Goal: Navigation & Orientation: Find specific page/section

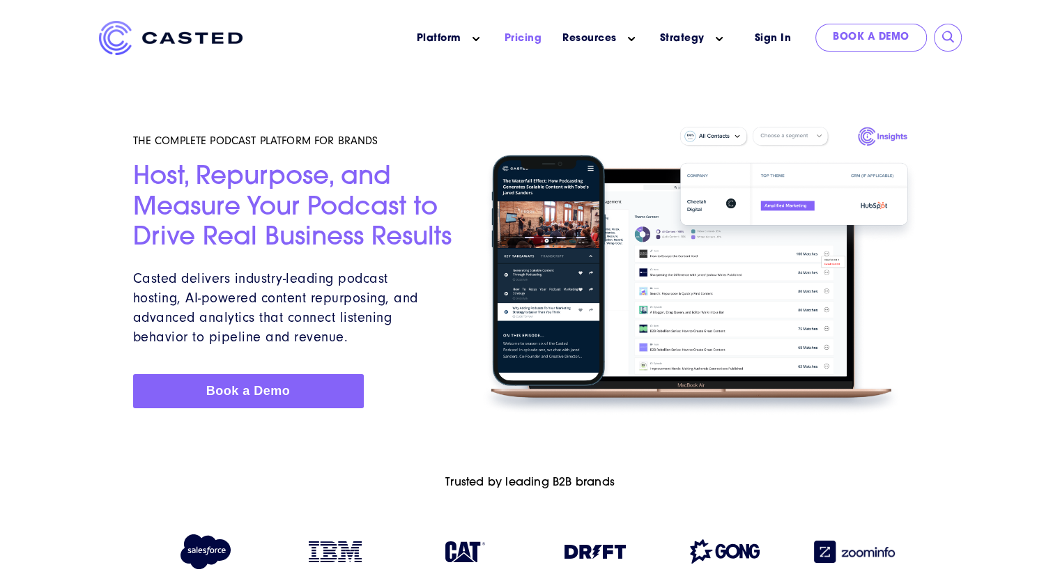
click at [524, 40] on link "Pricing" at bounding box center [524, 38] width 38 height 15
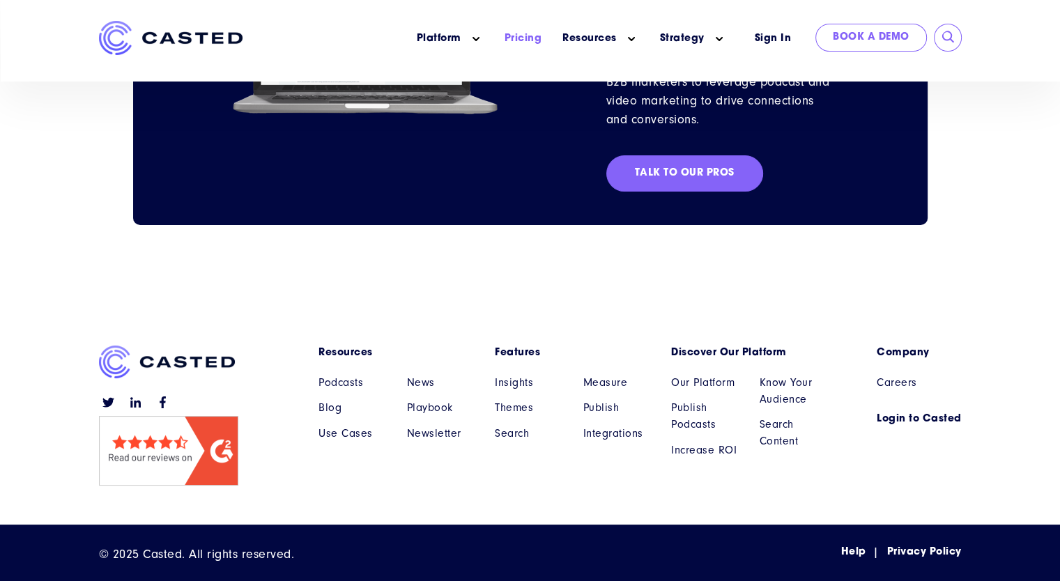
scroll to position [1572, 0]
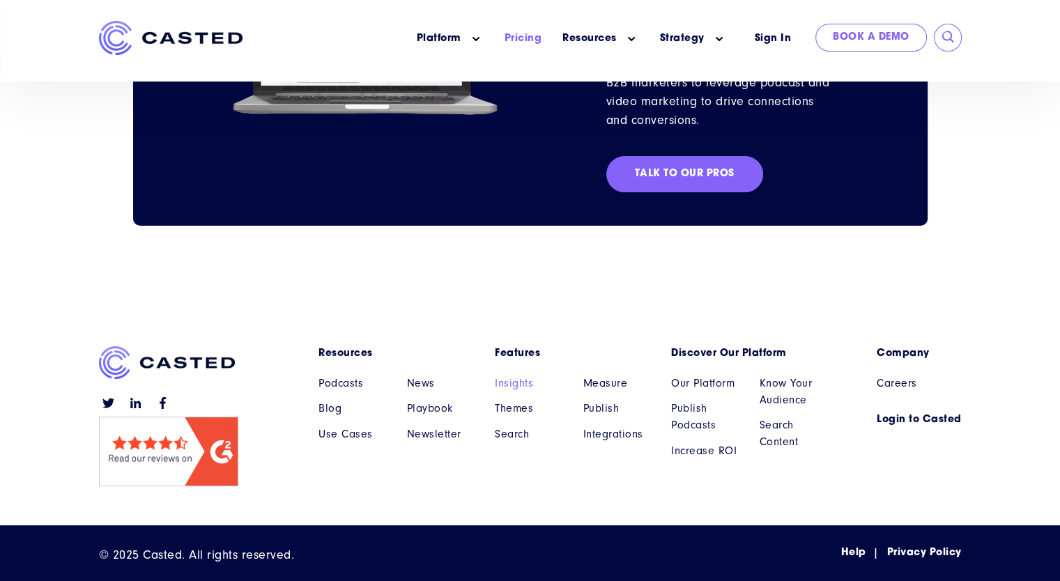
click at [511, 385] on link "Insights" at bounding box center [529, 383] width 68 height 17
